Goal: Check status: Check status

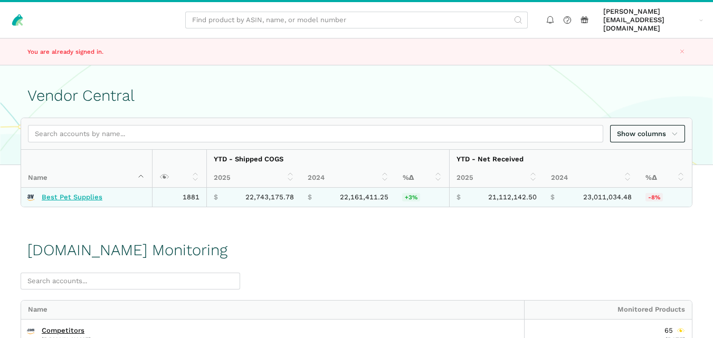
click at [77, 193] on link "Best Pet Supplies" at bounding box center [72, 197] width 61 height 8
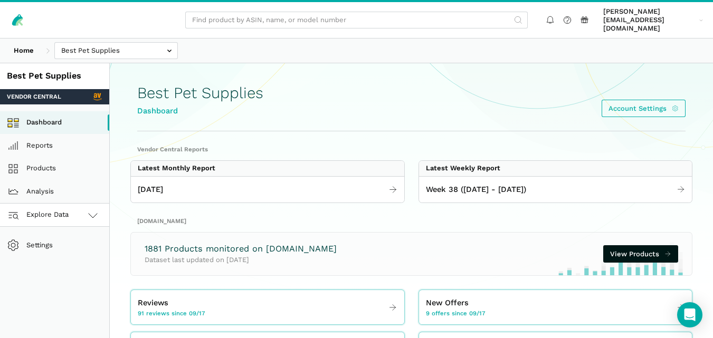
click at [72, 211] on link "Explore Data" at bounding box center [54, 215] width 109 height 23
click at [60, 250] on link "[DOMAIN_NAME]" at bounding box center [54, 261] width 109 height 23
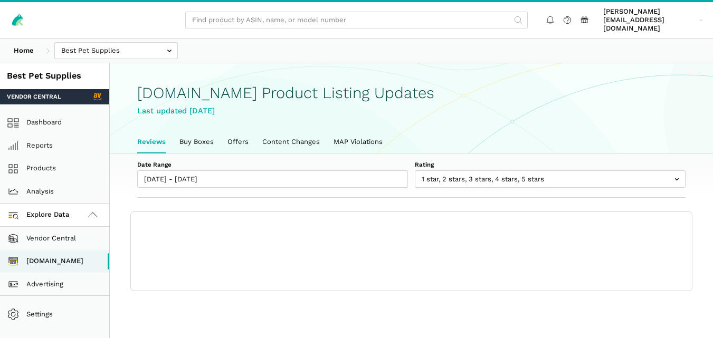
scroll to position [4, 0]
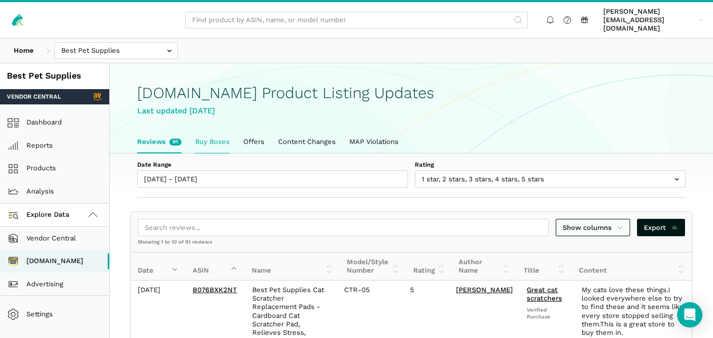
click at [214, 139] on link "Buy Boxes" at bounding box center [212, 142] width 48 height 22
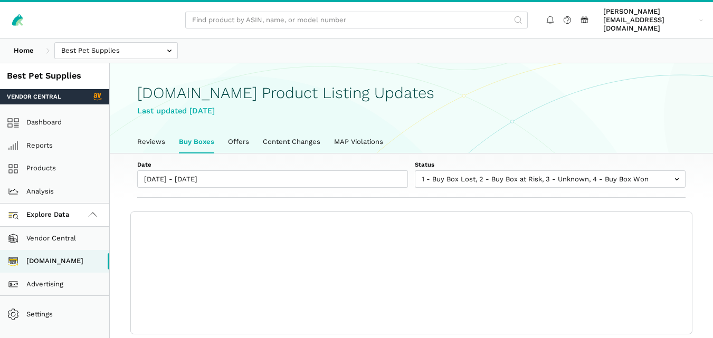
scroll to position [4, 0]
click at [165, 133] on link "Reviews" at bounding box center [151, 142] width 42 height 22
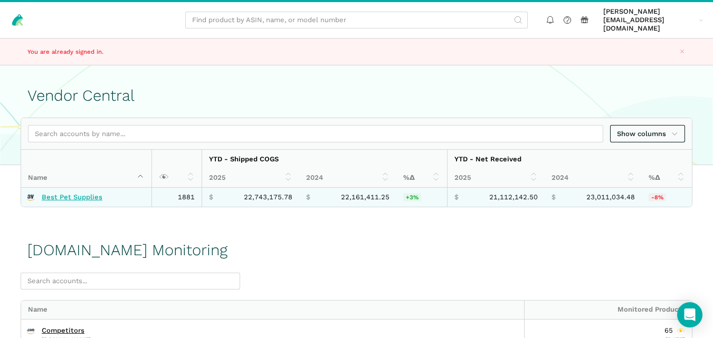
click at [71, 193] on link "Best Pet Supplies" at bounding box center [72, 197] width 61 height 8
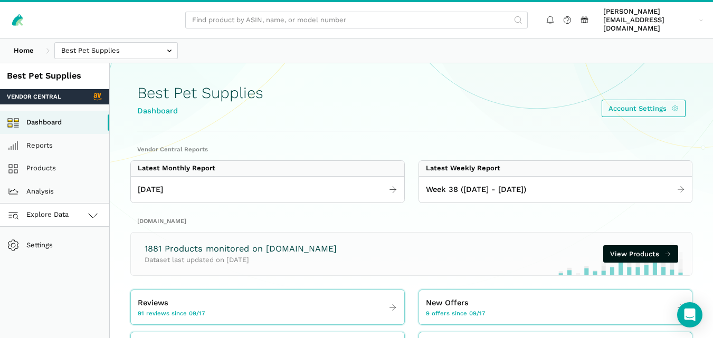
click at [82, 204] on link "Explore Data" at bounding box center [54, 215] width 109 height 23
click at [64, 250] on link "[DOMAIN_NAME]" at bounding box center [54, 261] width 109 height 23
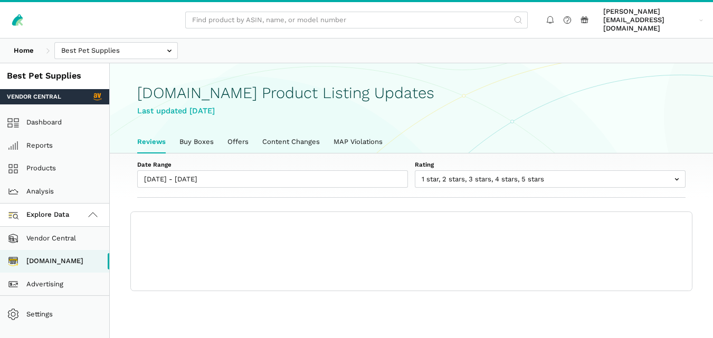
scroll to position [4, 0]
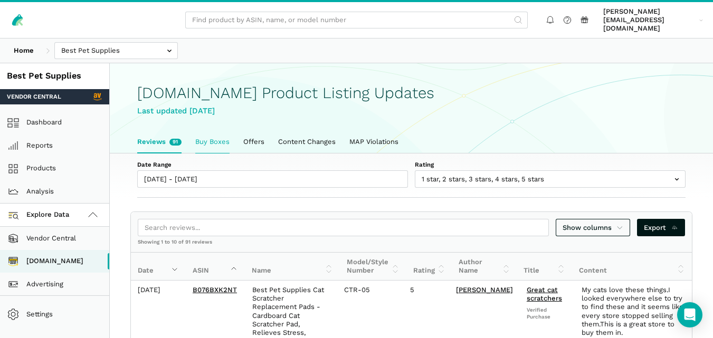
click at [219, 136] on link "Buy Boxes" at bounding box center [212, 142] width 48 height 22
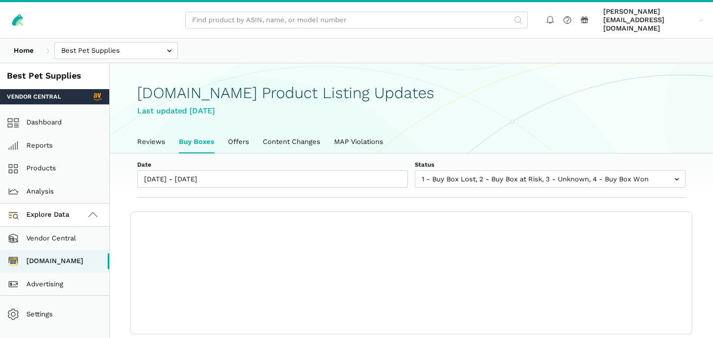
scroll to position [4, 0]
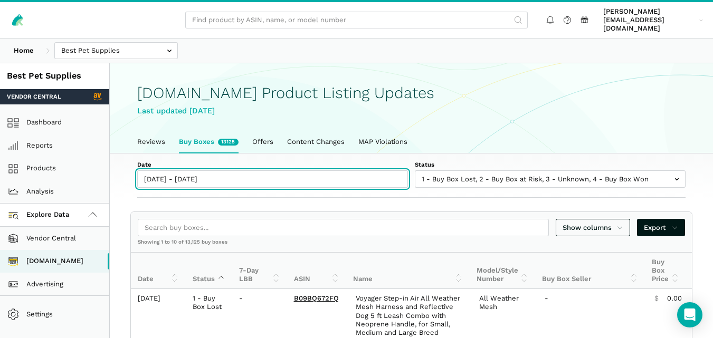
type input "[DATE]"
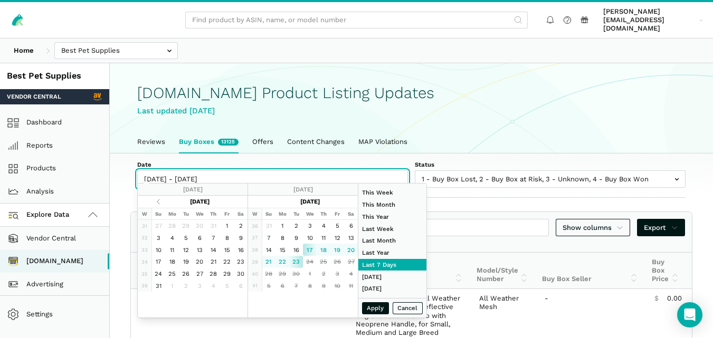
click at [212, 171] on input "[DATE] - [DATE]" at bounding box center [272, 178] width 271 height 17
type input "[DATE]"
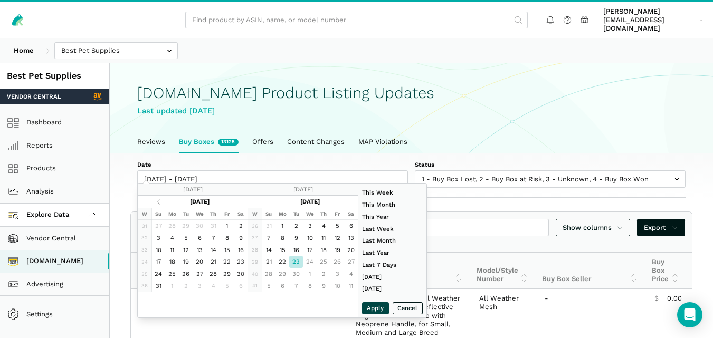
click at [381, 304] on button "Apply" at bounding box center [375, 308] width 27 height 12
type input "09/23/2025 - 09/23/2025"
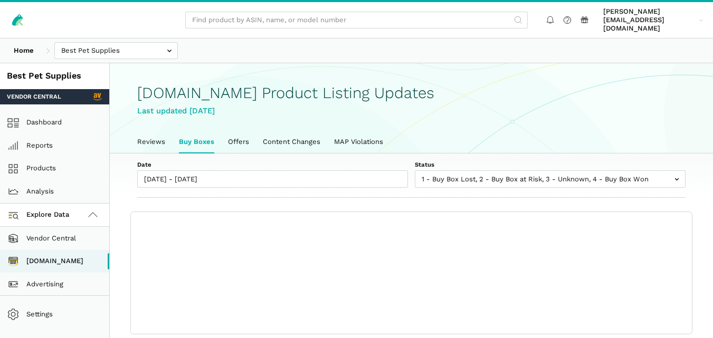
scroll to position [4, 0]
click at [412, 249] on div "Show columns Export Showing 0 to 0 of 0 buy boxes Date Status 7-Day LBB ASIN Na…" at bounding box center [411, 272] width 561 height 121
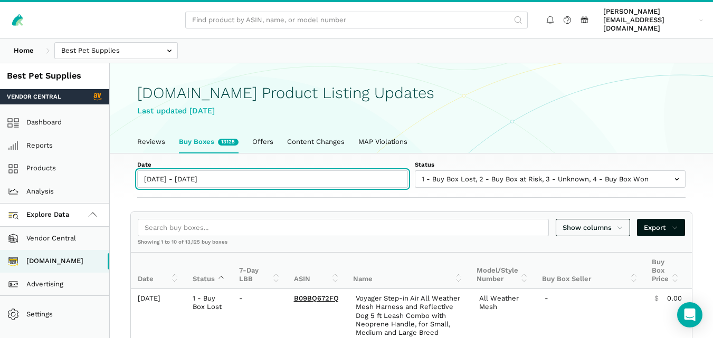
type input "[DATE]"
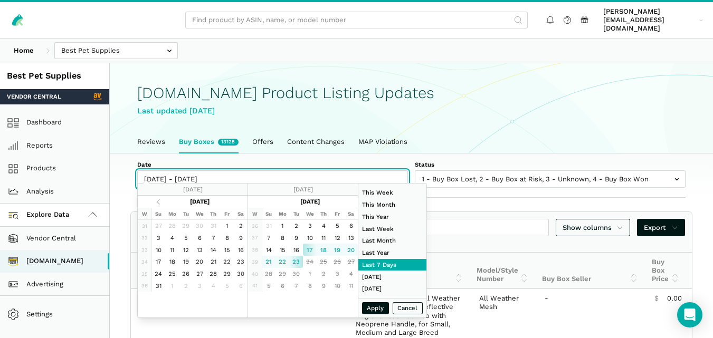
click at [206, 174] on input "[DATE] - [DATE]" at bounding box center [272, 178] width 271 height 17
type input "[DATE]"
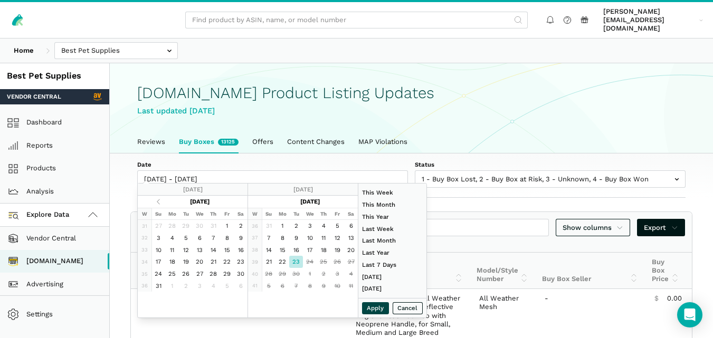
click at [369, 311] on button "Apply" at bounding box center [375, 308] width 27 height 12
type input "[DATE] - [DATE]"
